Goal: Book appointment/travel/reservation

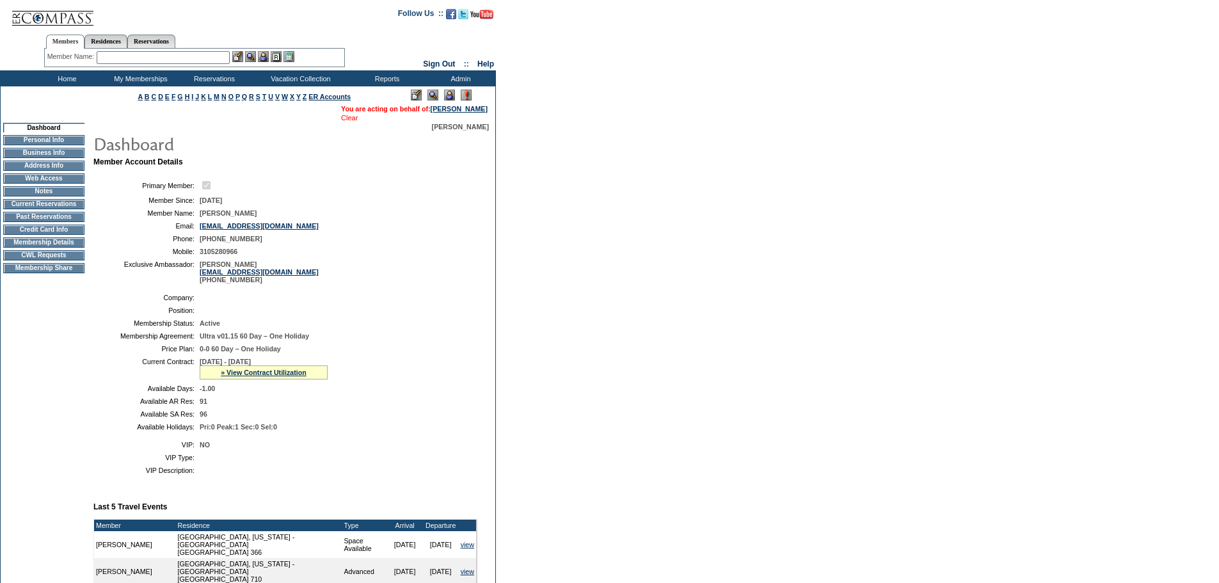
click at [341, 120] on link "Clear" at bounding box center [349, 118] width 17 height 8
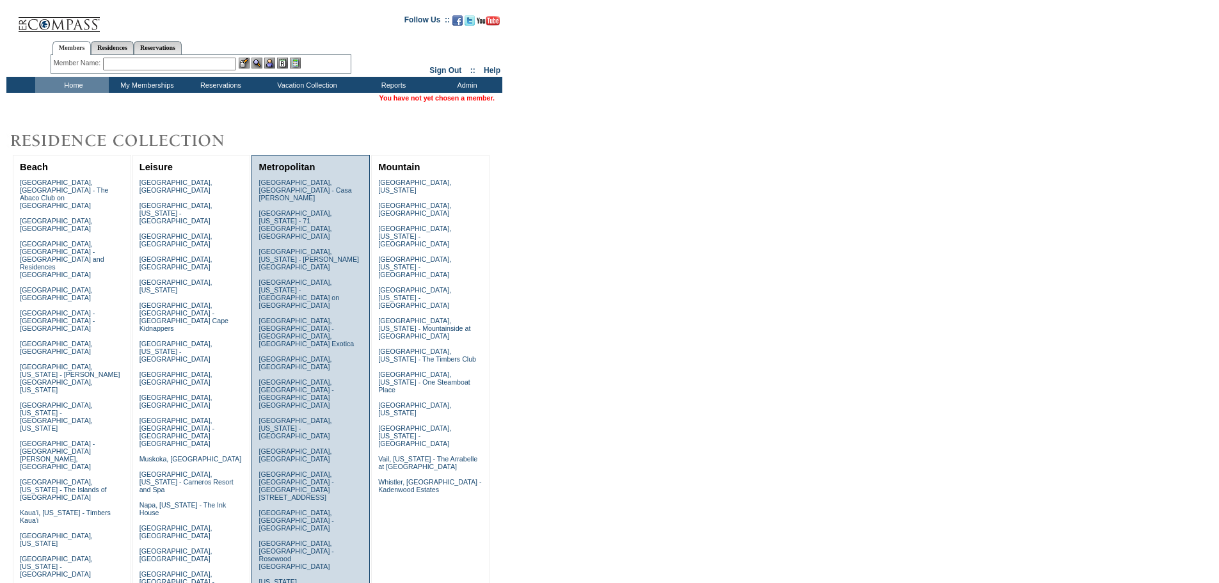
click at [301, 578] on link "New York City, New York - Park Avenue Place" at bounding box center [294, 593] width 73 height 31
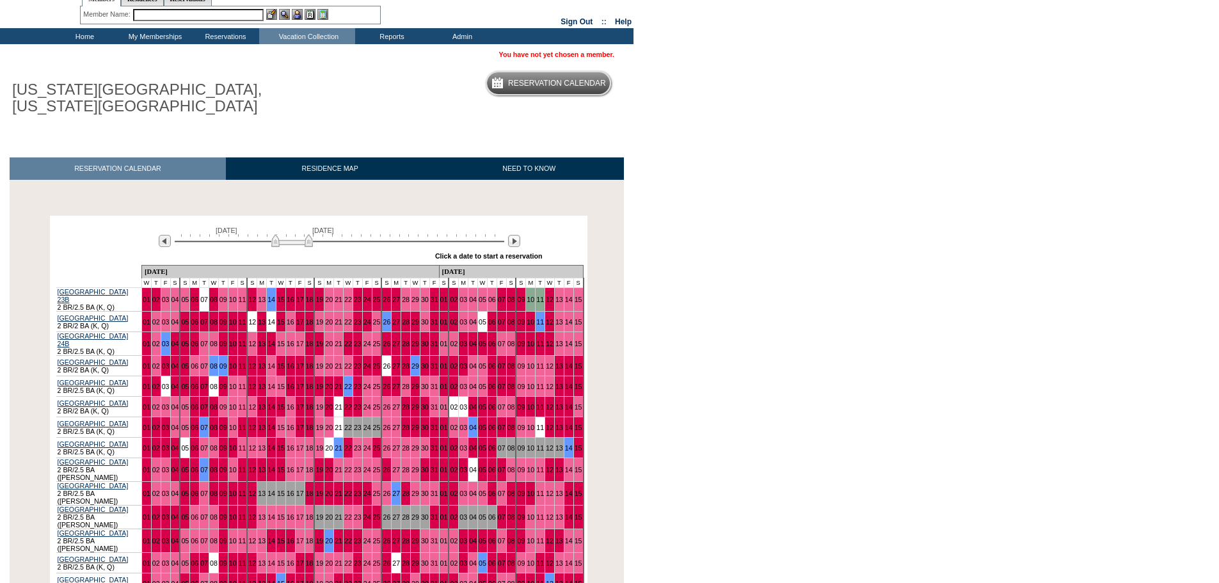
scroll to position [128, 0]
